Goal: Contribute content: Contribute content

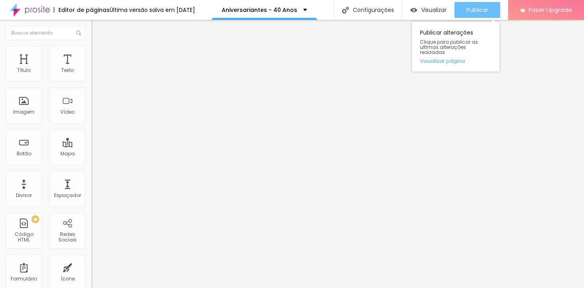
click at [475, 11] on span "Publicar" at bounding box center [477, 10] width 22 height 6
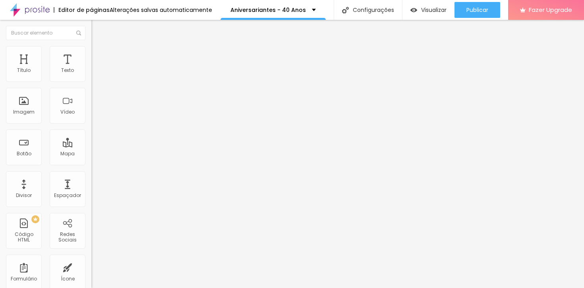
click at [91, 80] on img at bounding box center [93, 82] width 5 height 5
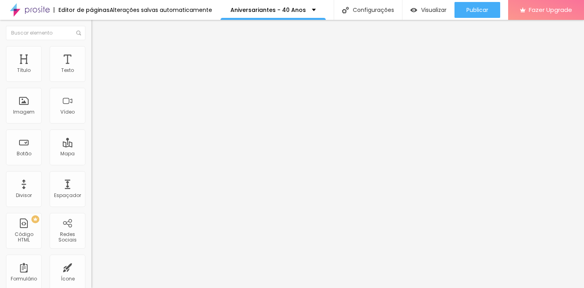
type input "Data do Seu Aniversário em SETEMBRO"
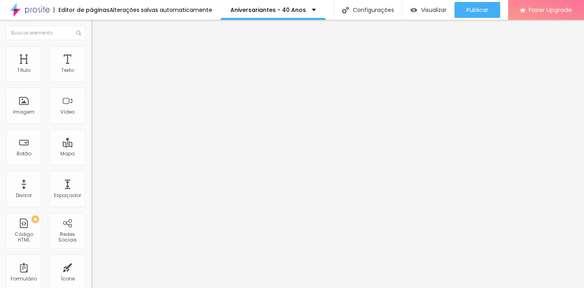
type input "Dia 29/08 - próximo Sábado - 13H30"
type input "Dia 29/08 - próximo Sábado - 14H30"
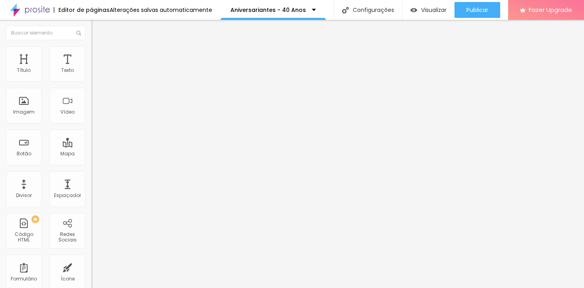
type input "Dia 29/08 - próximo Sexta - 14h30"
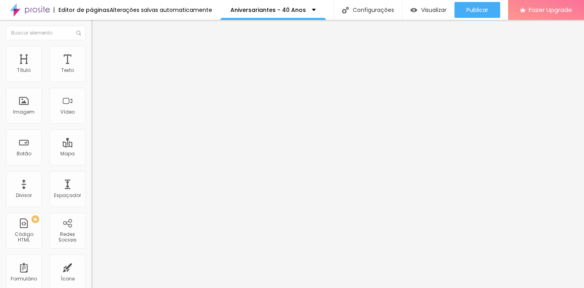
type input "Dia 29/08 - próximo Sexta - 16h"
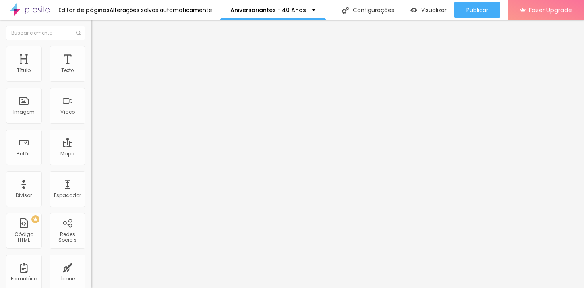
paste input "29/08 - próximo Sexta - 16h"
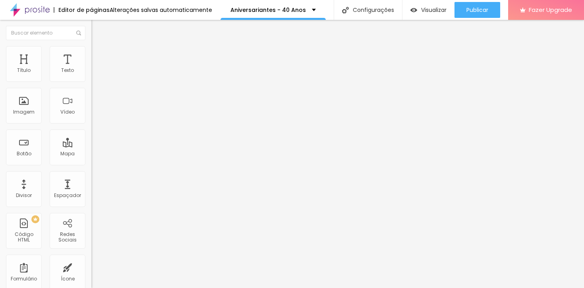
type input "Dia 30/08 - próximo Sábado - 8h30"
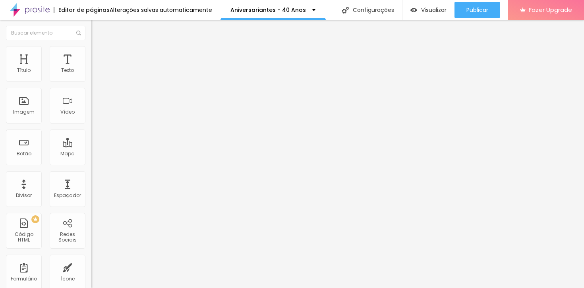
drag, startPoint x: 191, startPoint y: 187, endPoint x: 262, endPoint y: 185, distance: 71.1
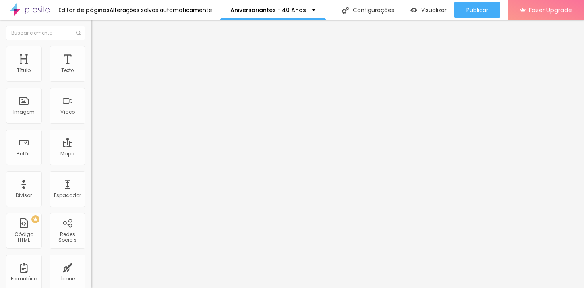
drag, startPoint x: 260, startPoint y: 205, endPoint x: 190, endPoint y: 204, distance: 69.5
paste input "30/08 - próximo"
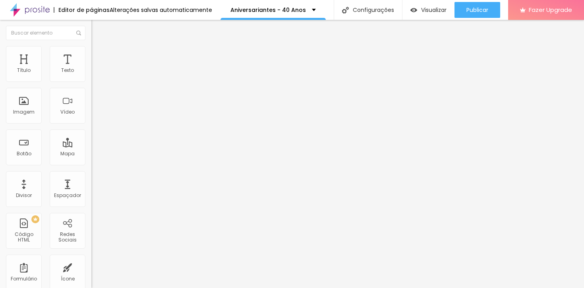
type input "Dia 30/08 - próximo Sábado - 10h30"
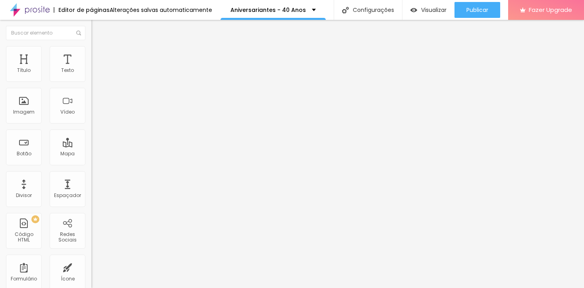
paste input "30/08 - próximo Sábado - 10h"
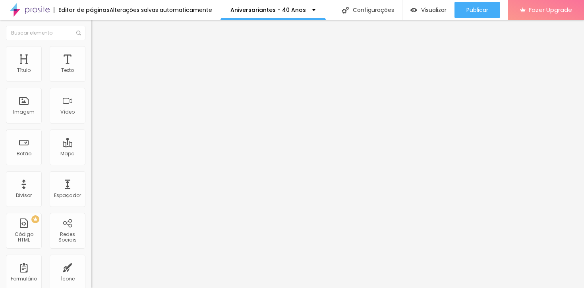
type input "Dia 30/08 - próximo Sábado - 13h"
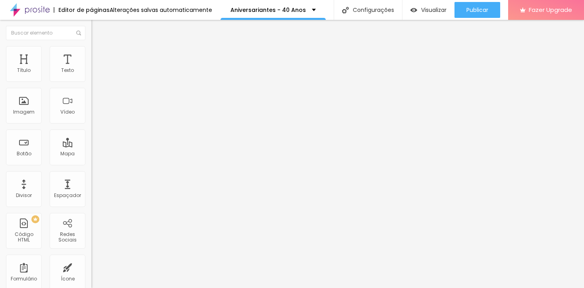
paste input "30/08 - próximo Sábado - 13h"
type input "Dia 30/08 - próximo Sábado - 14h30"
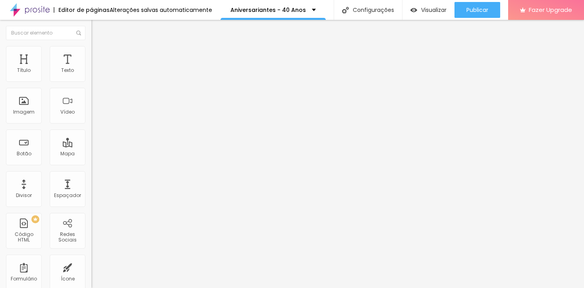
paste input "Dia 30/08 - próximo Sábado - 14h30"
type input "Dia 30/08 - próximo Sábado - 16h"
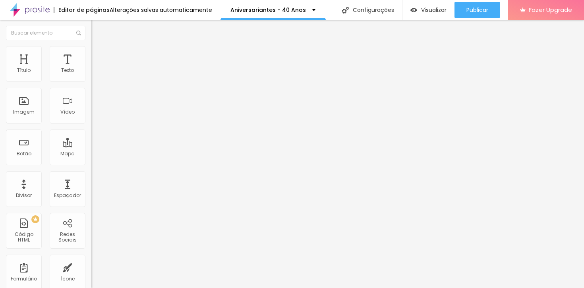
paste input "Dia 30/08 - próximo Sábado - 16h"
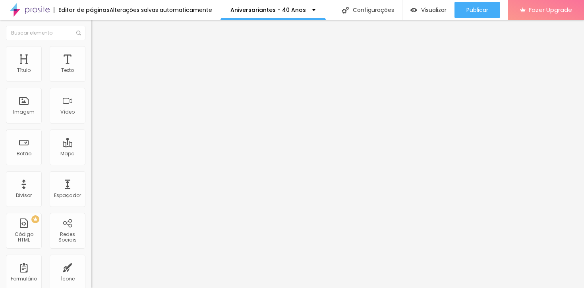
paste input "8h30"
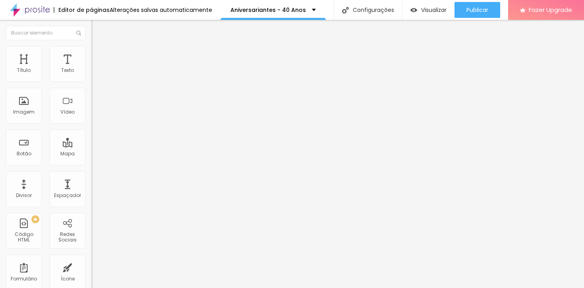
type input "Dia 31/08 - próximo Domingo - 8h30"
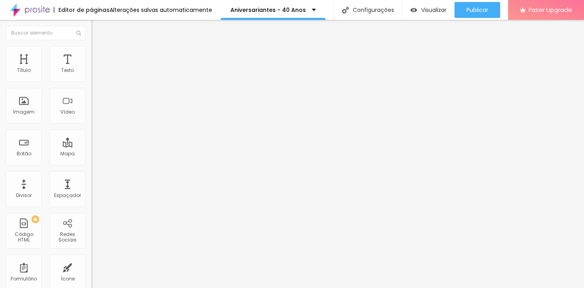
paste input "Dia 31/08 - próximo Domingo - 8h30"
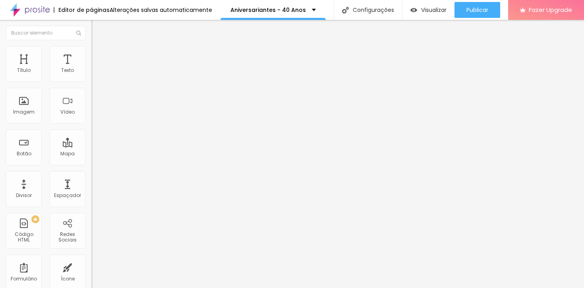
paste input "10"
type input "Dia 31/08 - próximo Domingo - 10h30"
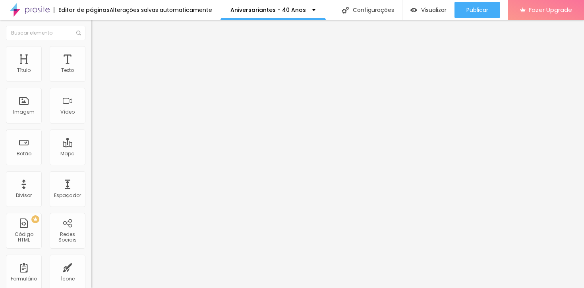
paste input "Dia 31/08 - próximo Domingo - 10h3"
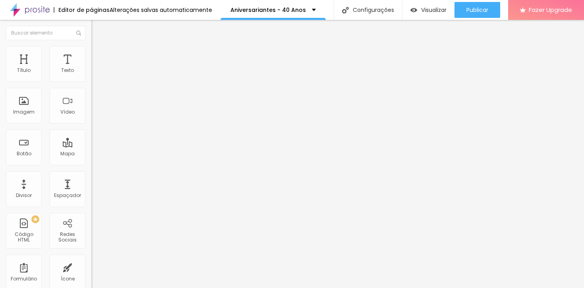
paste input "3h"
type input "Dia 31/08 - próximo Domingo - 13h"
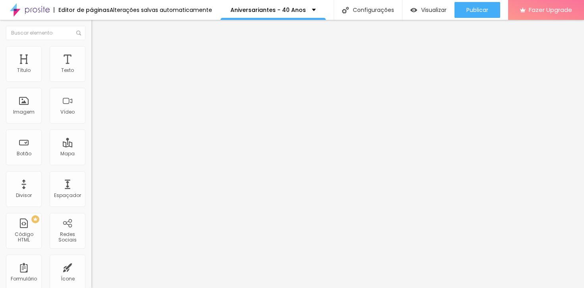
paste input "Dia 31/08 - próximo Domingo - 13h"
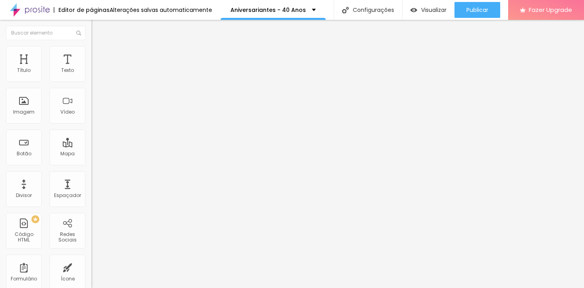
paste input "4h30"
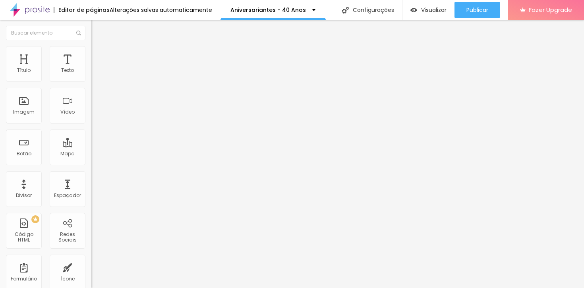
type input "Dia 31/08 - próximo Domingo - 14h30"
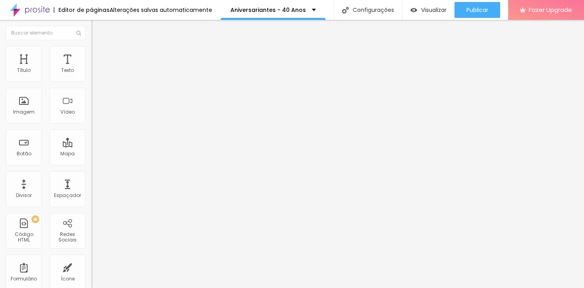
paste input "Dia 31/08 - próximo Domingo - 14h30"
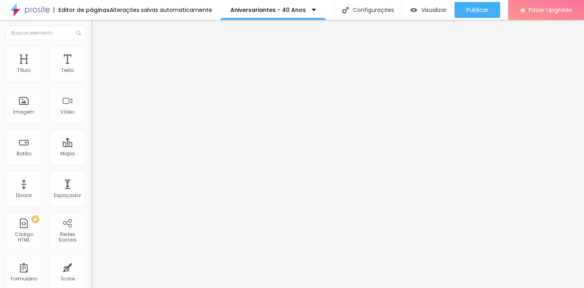
paste input "6h"
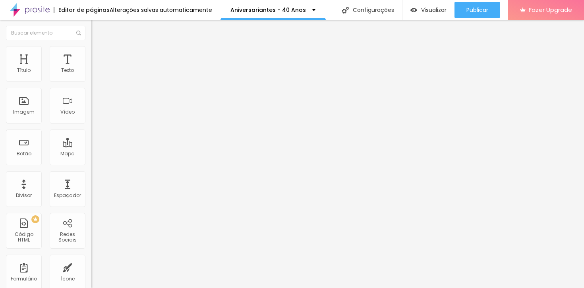
type input "Dia 31/08 - próximo Domingo - 16h"
drag, startPoint x: 248, startPoint y: 98, endPoint x: 427, endPoint y: 96, distance: 179.5
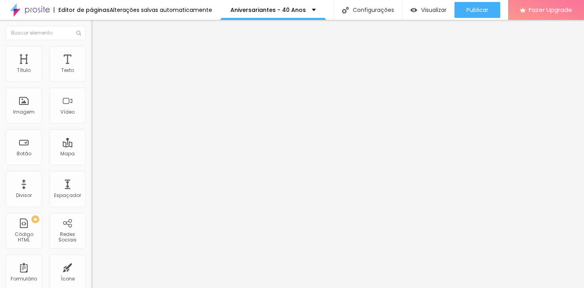
type input "Entendeu como funciona? Datas e preços?"
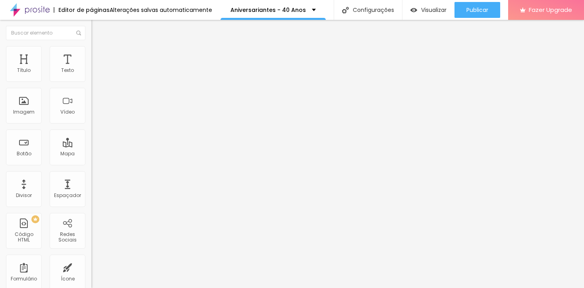
drag, startPoint x: 223, startPoint y: 129, endPoint x: 324, endPoint y: 131, distance: 100.9
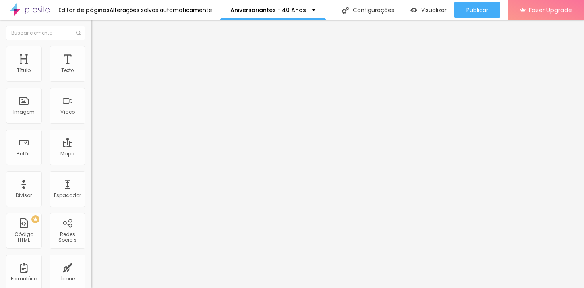
scroll to position [0, 0]
type input "Sim, entendi, quero fazer e ter mais informações."
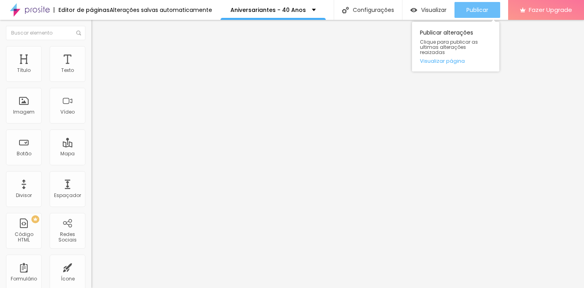
click at [479, 7] on span "Publicar" at bounding box center [477, 10] width 22 height 6
click at [485, 12] on span "Publicar" at bounding box center [477, 10] width 22 height 6
click at [480, 4] on div "Publicar" at bounding box center [477, 10] width 22 height 16
click at [479, 14] on div "Publicar" at bounding box center [477, 10] width 22 height 16
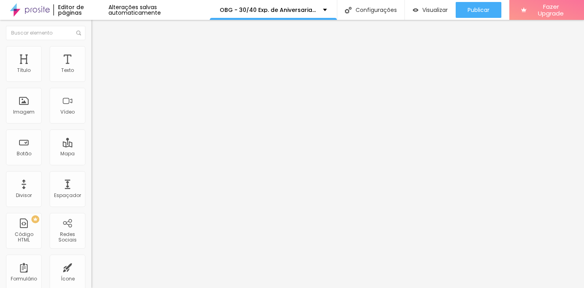
click at [91, 33] on button "Editar Texto" at bounding box center [136, 29] width 91 height 18
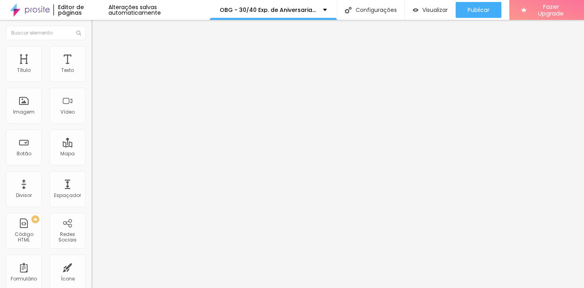
click at [91, 80] on img at bounding box center [94, 83] width 6 height 6
type input "https://"
click at [91, 52] on li "Estilo" at bounding box center [136, 50] width 91 height 8
type input "24"
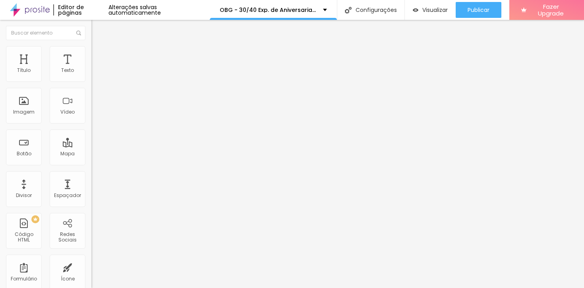
type input "26"
type input "28"
type input "33"
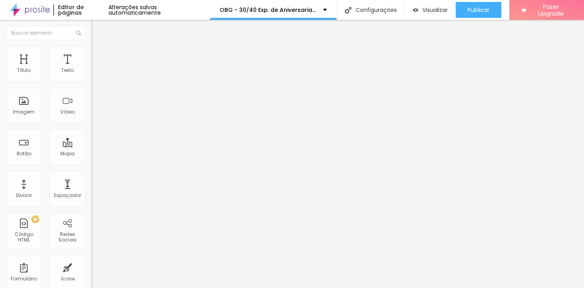
type input "33"
type input "34"
type input "40"
drag, startPoint x: 31, startPoint y: 85, endPoint x: 174, endPoint y: 87, distance: 142.2
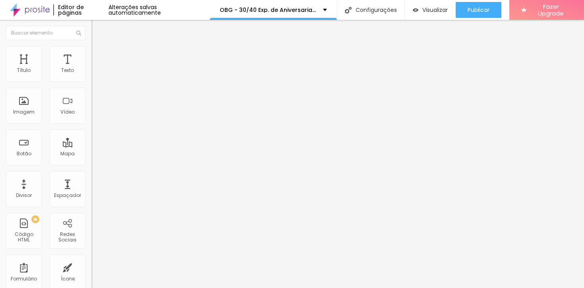
type input "40"
click at [143, 81] on input "range" at bounding box center [116, 78] width 51 height 6
click at [91, 148] on div "Tamanho 40 px Espaçamento interno 10 Espaço entre items 10 Borda Voltar ao padr…" at bounding box center [136, 117] width 91 height 110
click at [95, 142] on icon "button" at bounding box center [96, 140] width 3 height 3
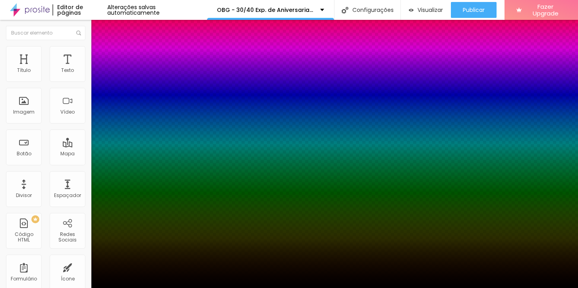
type input "1"
type input "2"
type input "3"
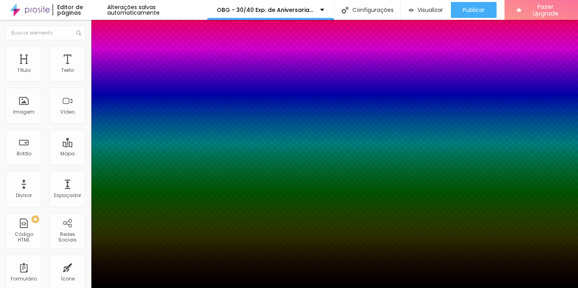
type input "3"
type input "4"
type input "5"
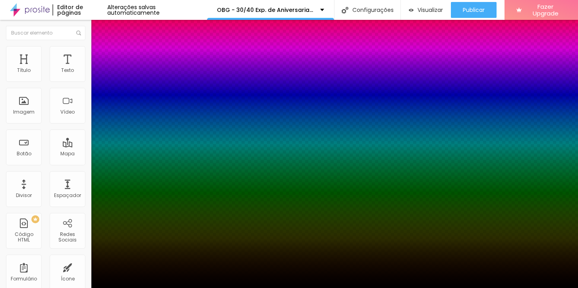
type input "6"
type input "7"
type input "8"
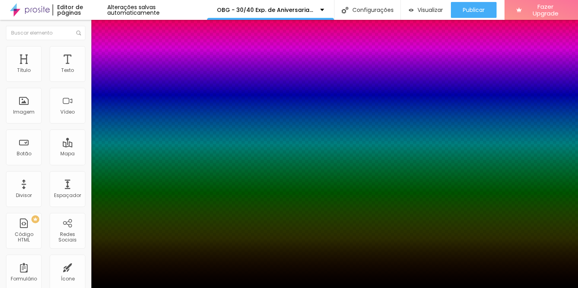
type input "8"
type input "9"
type input "10"
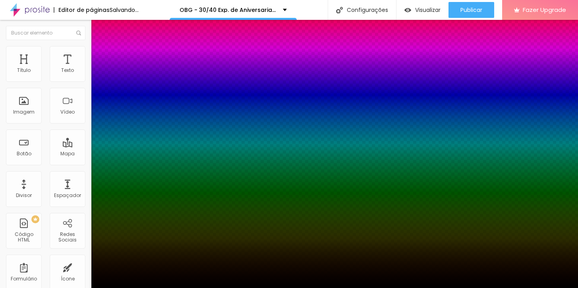
drag, startPoint x: 89, startPoint y: 177, endPoint x: 118, endPoint y: 176, distance: 29.0
type input "10"
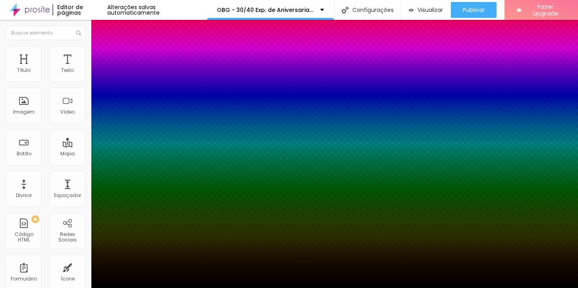
click at [376, 287] on div at bounding box center [289, 288] width 578 height 0
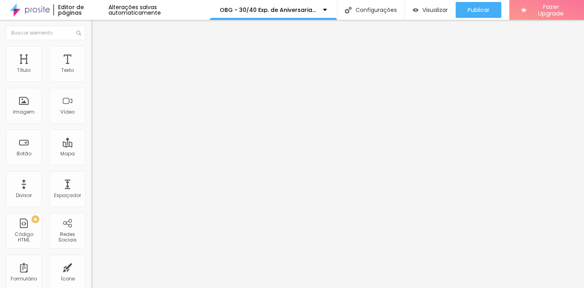
click at [98, 47] on span "Conteúdo" at bounding box center [110, 43] width 25 height 7
click at [91, 160] on div "Instagram" at bounding box center [136, 162] width 91 height 5
click at [91, 270] on input "https://" at bounding box center [138, 274] width 95 height 8
type input "https://www.instagram.com/luanbarbosafotos"
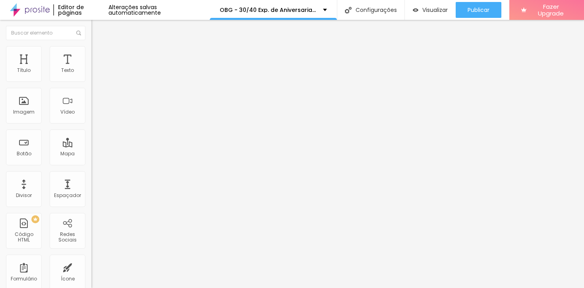
drag, startPoint x: 62, startPoint y: 128, endPoint x: 66, endPoint y: 130, distance: 4.6
click at [91, 270] on input "https://www.instagram.com/luanbarbosafotos" at bounding box center [138, 274] width 95 height 8
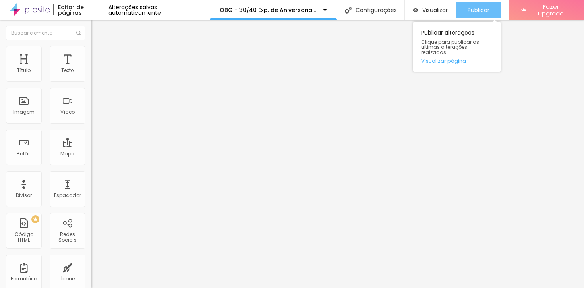
click at [474, 11] on span "Publicar" at bounding box center [478, 10] width 22 height 6
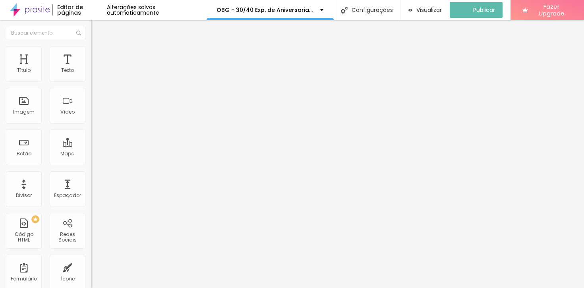
click at [91, 160] on div "Instagram" at bounding box center [136, 162] width 91 height 5
click at [91, 270] on input "https://www.instagram.com/luanbarbosafotos" at bounding box center [138, 274] width 95 height 8
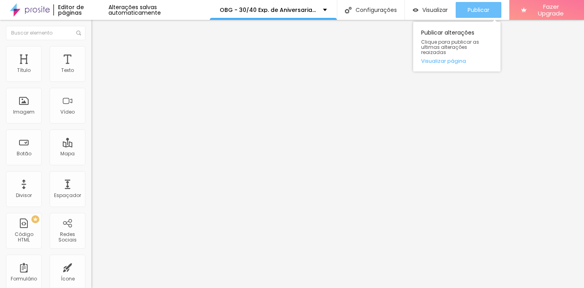
click at [467, 14] on div "Publicar" at bounding box center [478, 10] width 22 height 16
click at [481, 13] on span "Publicar" at bounding box center [478, 10] width 22 height 6
